Goal: Obtain resource: Obtain resource

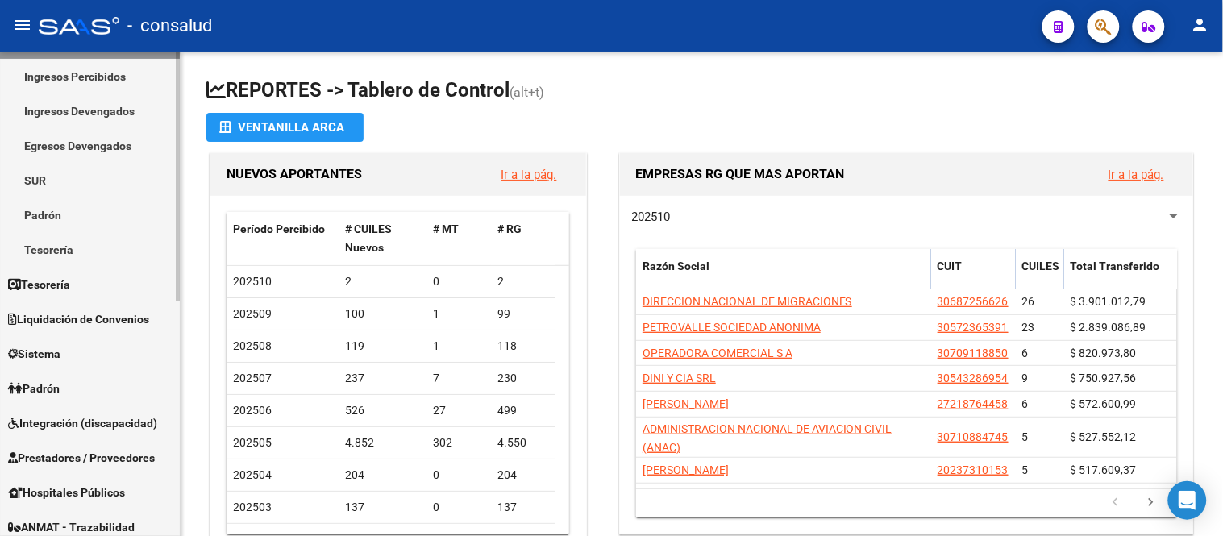
scroll to position [447, 0]
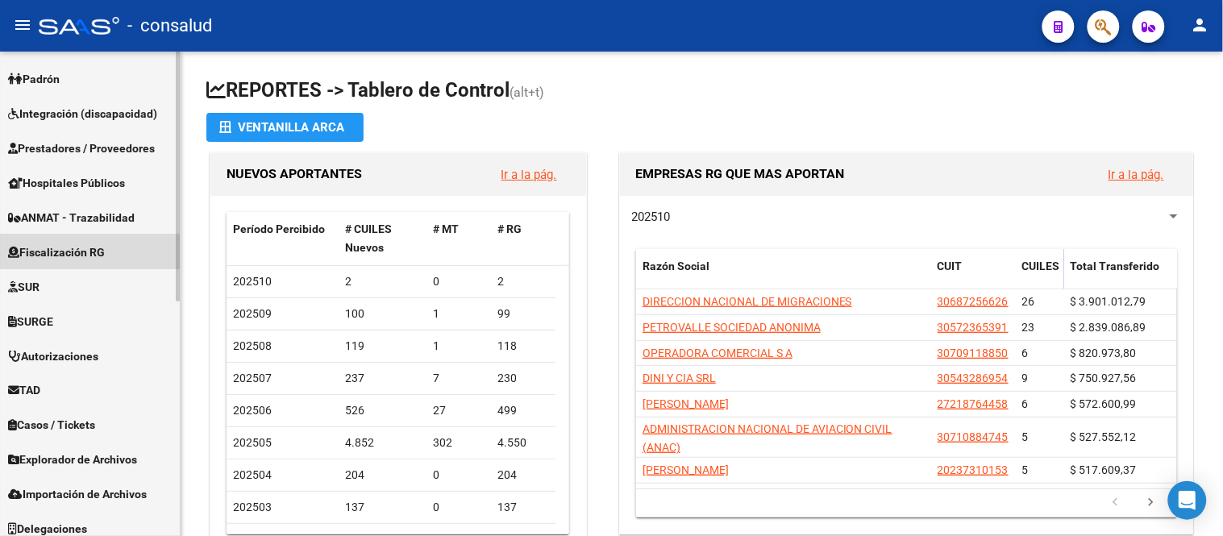
click at [82, 246] on span "Fiscalización RG" at bounding box center [56, 252] width 97 height 18
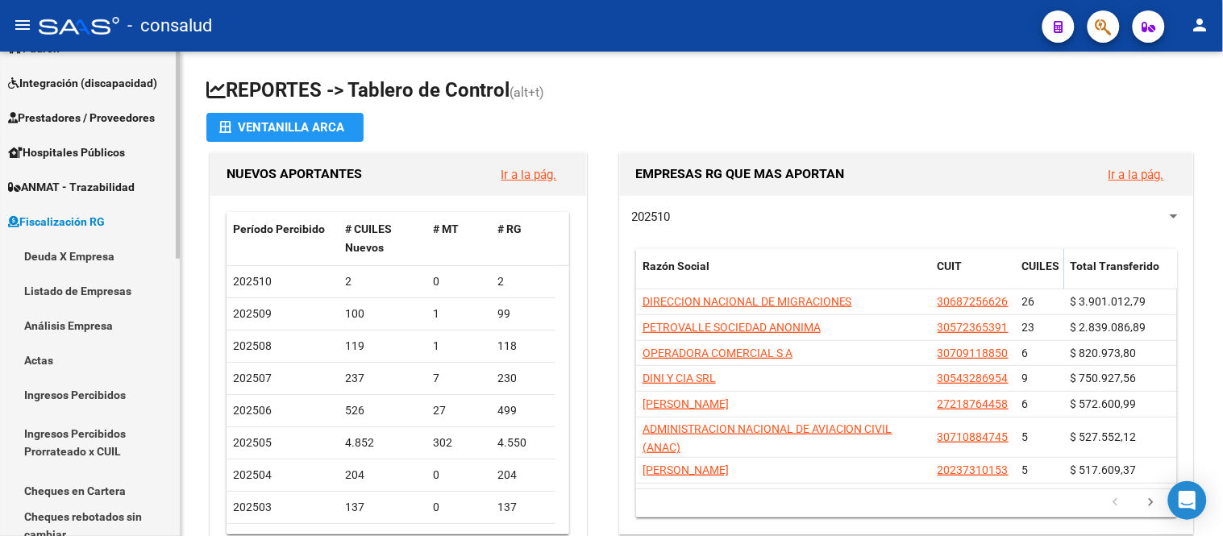
scroll to position [206, 0]
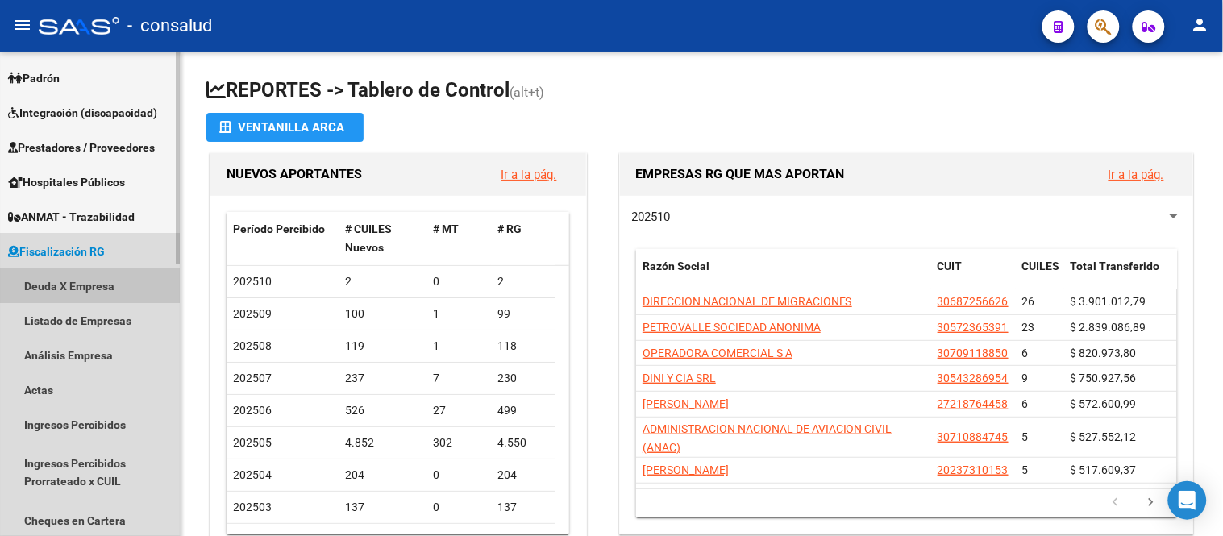
click at [58, 280] on link "Deuda X Empresa" at bounding box center [90, 285] width 180 height 35
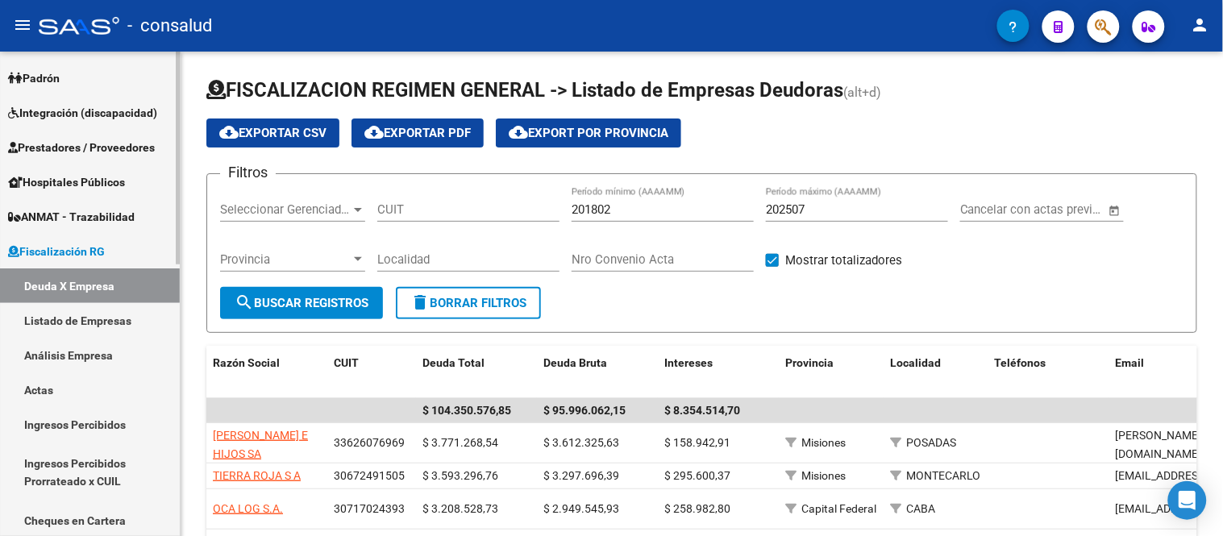
click at [66, 350] on link "Análisis Empresa" at bounding box center [90, 355] width 180 height 35
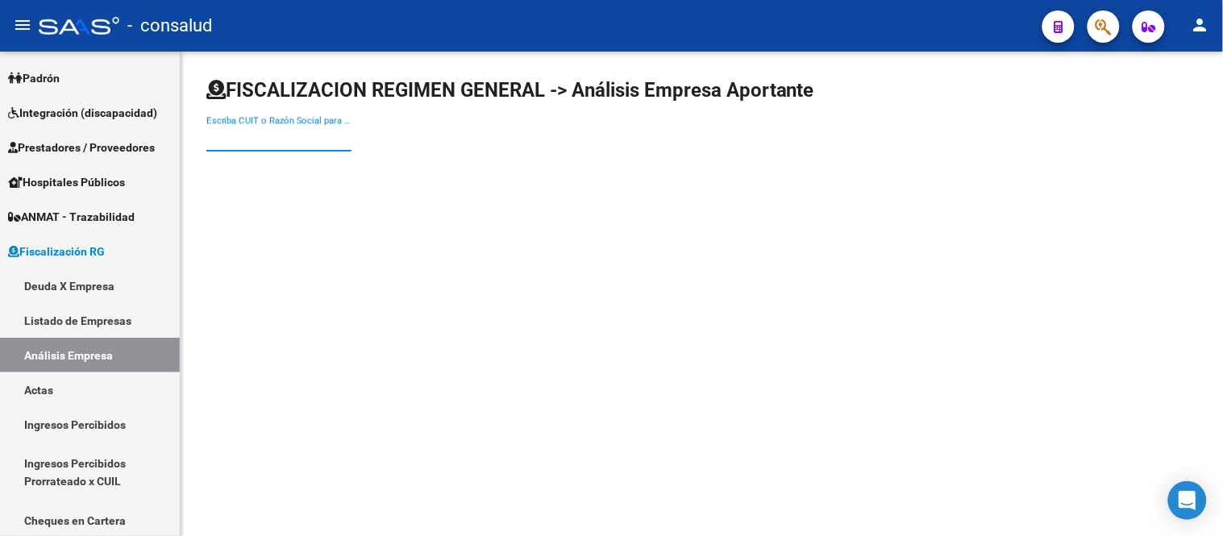
click at [236, 134] on input "Escriba CUIT o Razón Social para buscar" at bounding box center [278, 138] width 145 height 15
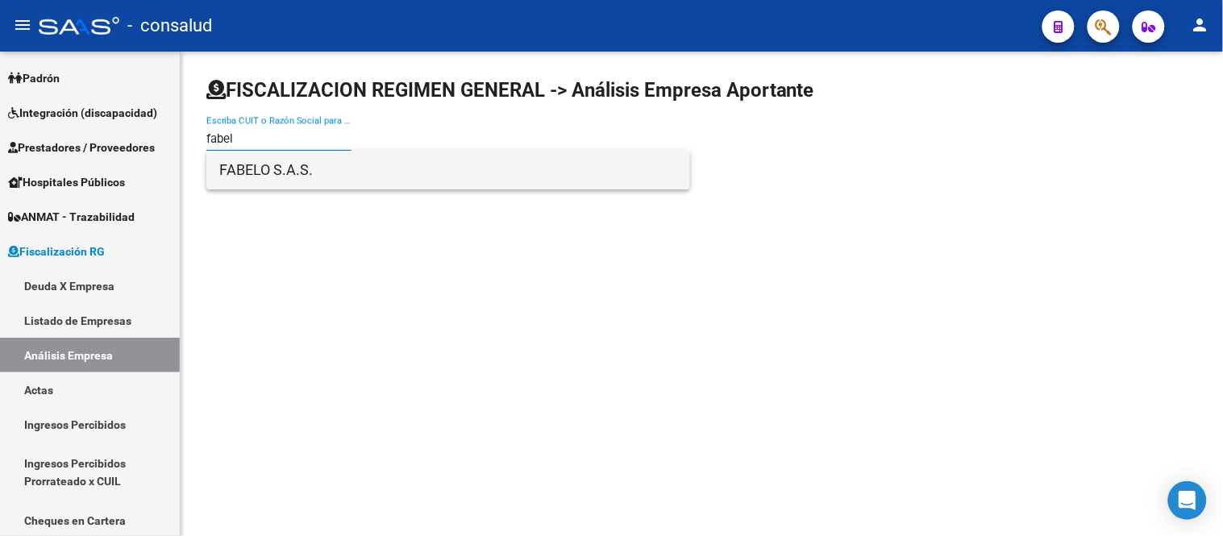
type input "fabel"
click at [275, 172] on span "FABELO S.A.S." at bounding box center [448, 170] width 458 height 39
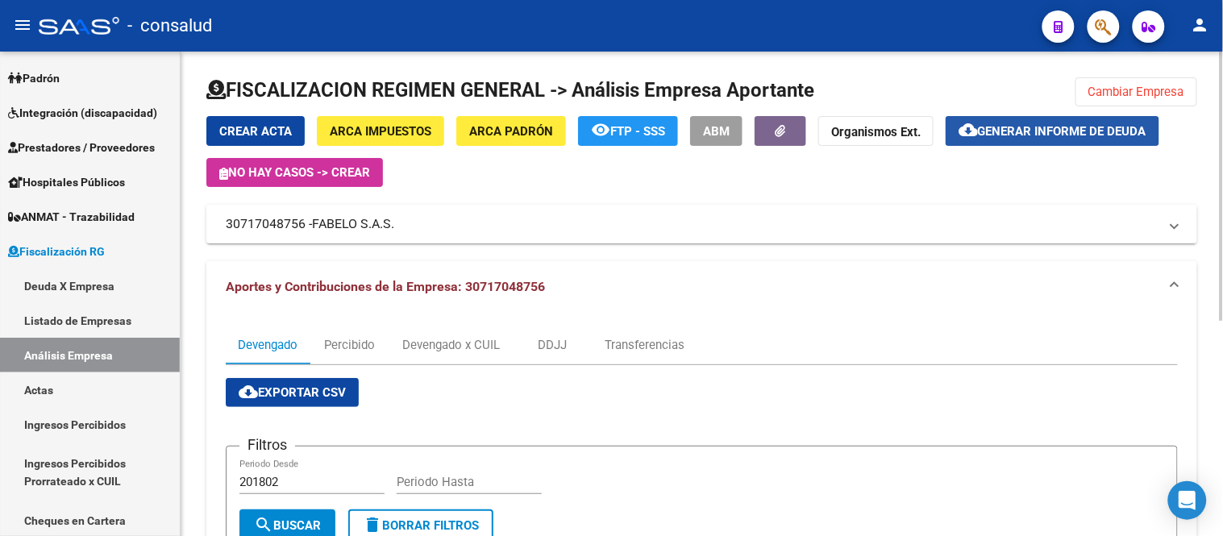
click at [1103, 125] on span "Generar informe de deuda" at bounding box center [1062, 131] width 168 height 15
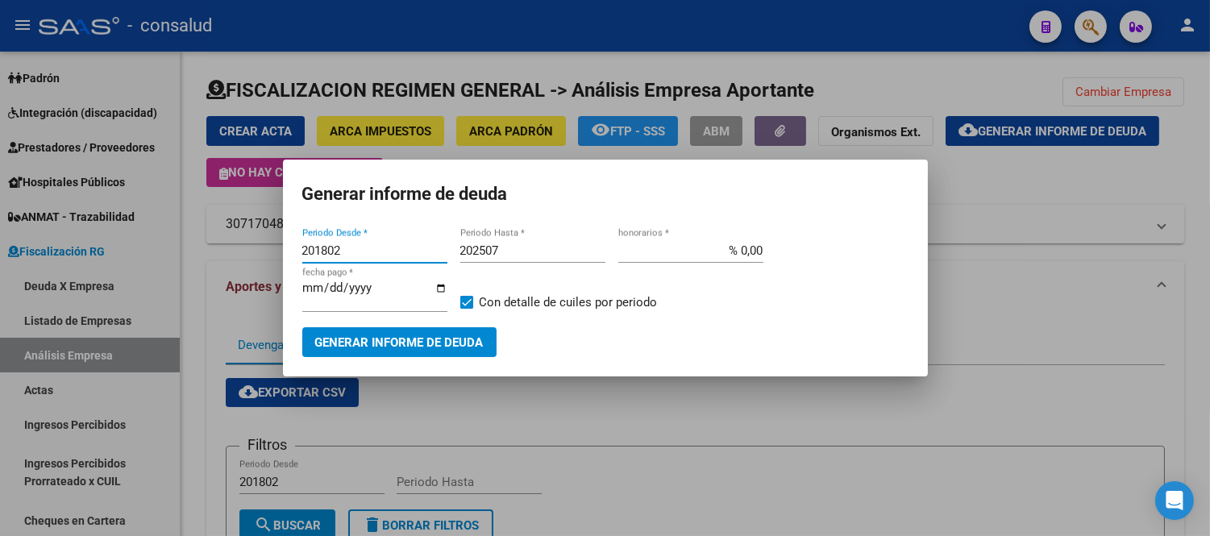
drag, startPoint x: 261, startPoint y: 253, endPoint x: 139, endPoint y: 255, distance: 122.6
click at [134, 254] on div "Generar informe de deuda 201802 Periodo Desde * 202507 Periodo Hasta * % 0,00 h…" at bounding box center [605, 268] width 1210 height 536
type input "202504"
type input "202508"
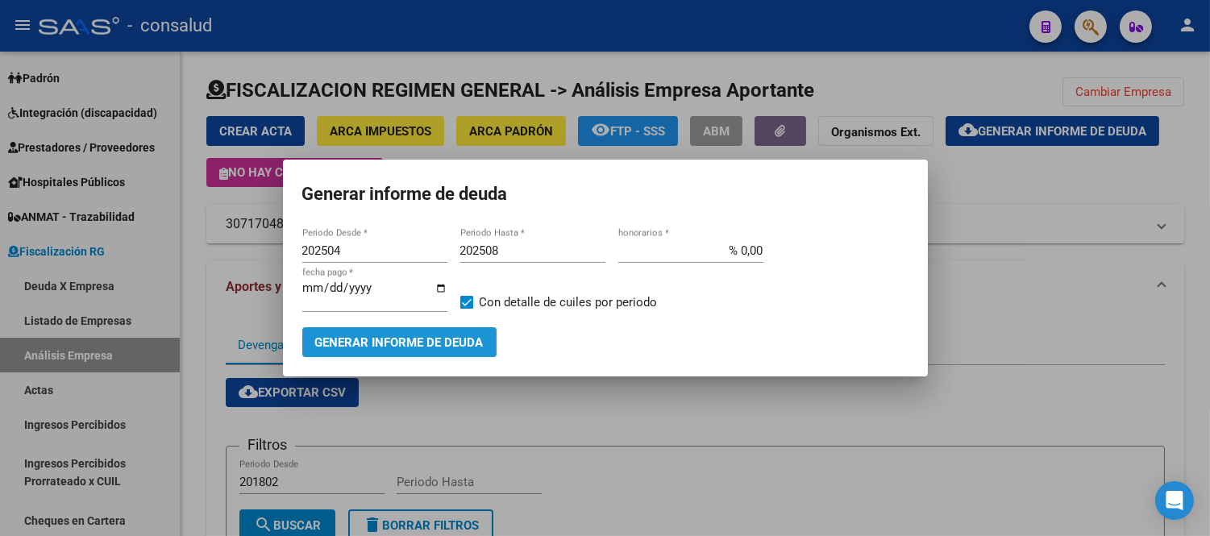
click at [456, 342] on span "Generar informe de deuda" at bounding box center [399, 342] width 168 height 15
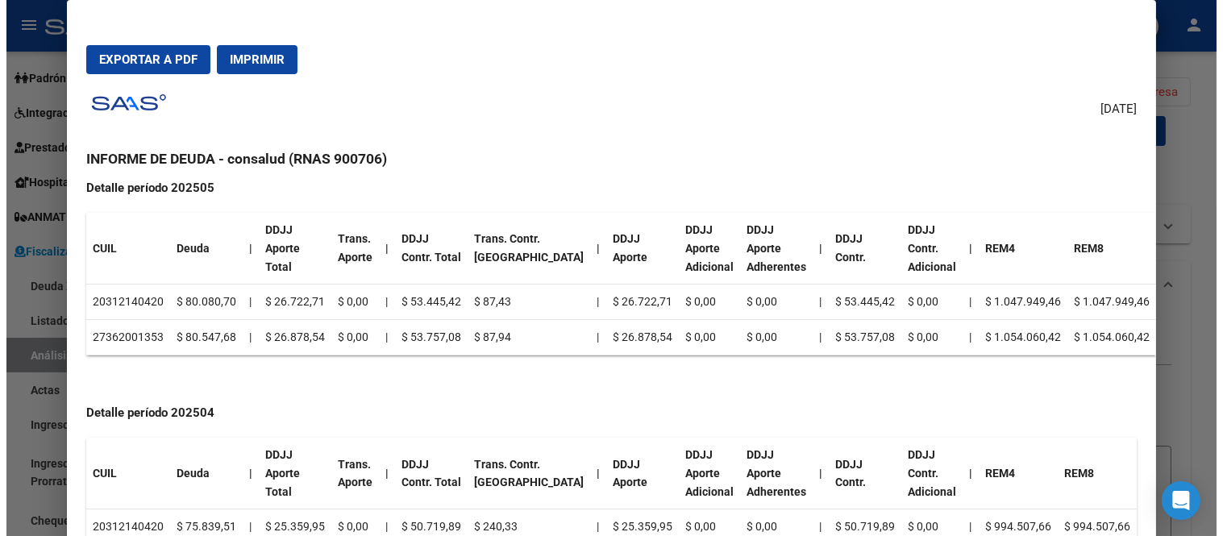
scroll to position [1188, 0]
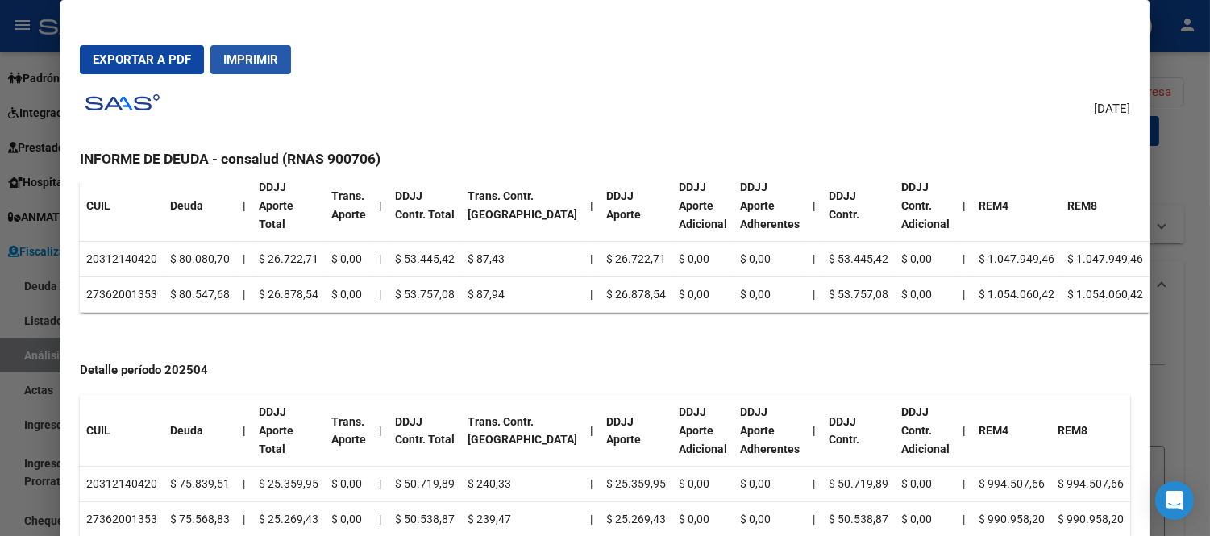
click at [264, 56] on span "Imprimir" at bounding box center [250, 59] width 55 height 15
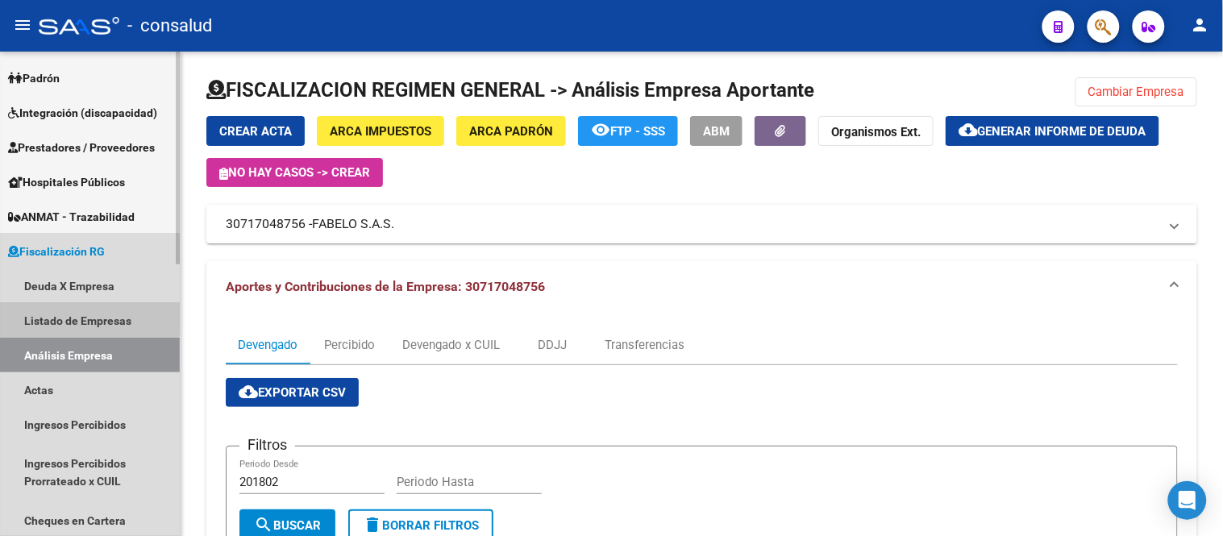
click at [64, 315] on link "Listado de Empresas" at bounding box center [90, 320] width 180 height 35
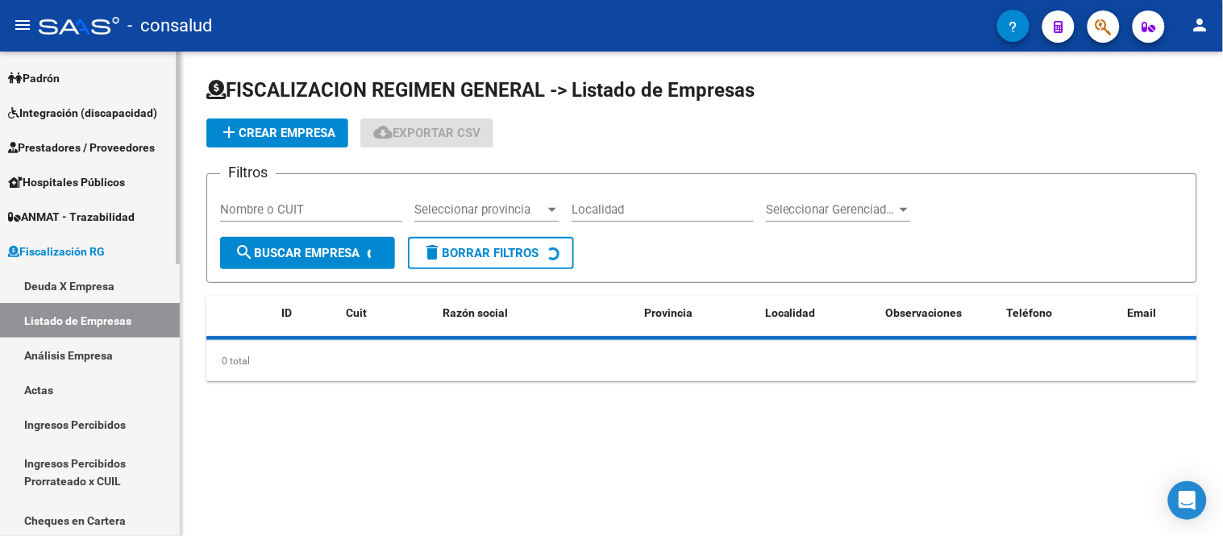
click at [79, 356] on link "Análisis Empresa" at bounding box center [90, 355] width 180 height 35
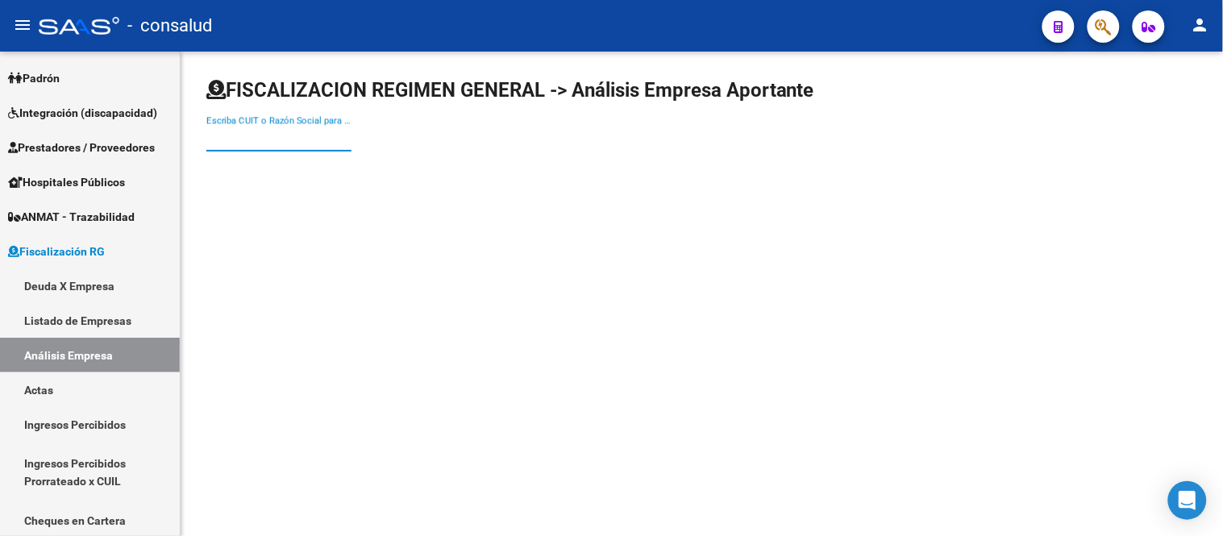
click at [254, 135] on input "Escriba CUIT o Razón Social para buscar" at bounding box center [278, 138] width 145 height 15
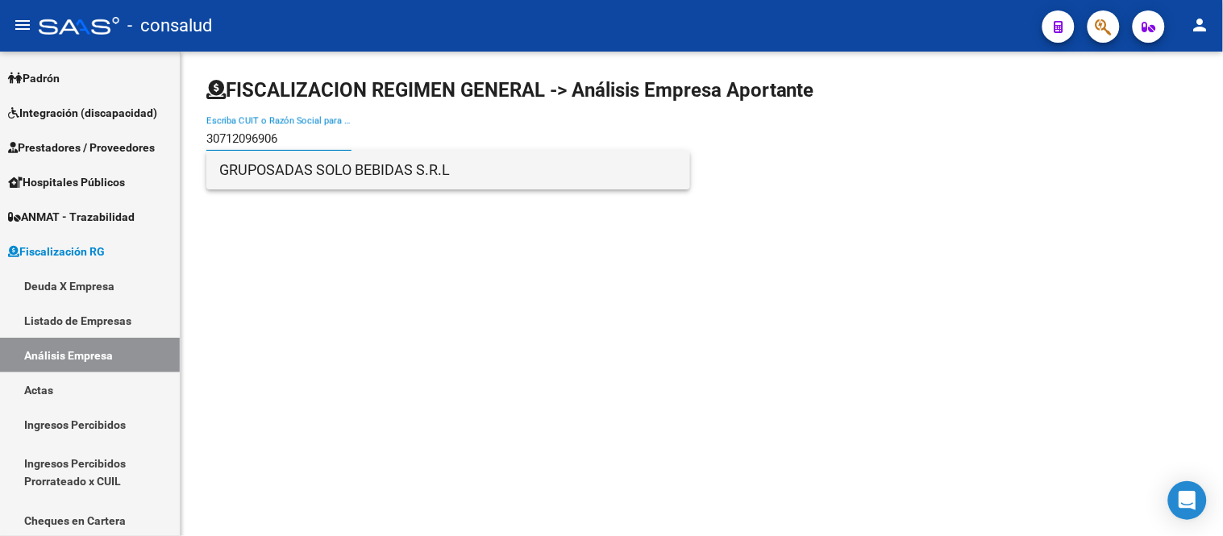
type input "30712096906"
click at [357, 164] on span "GRUPOSADAS SOLO BEBIDAS S.R.L" at bounding box center [448, 170] width 458 height 39
